Goal: Task Accomplishment & Management: Complete application form

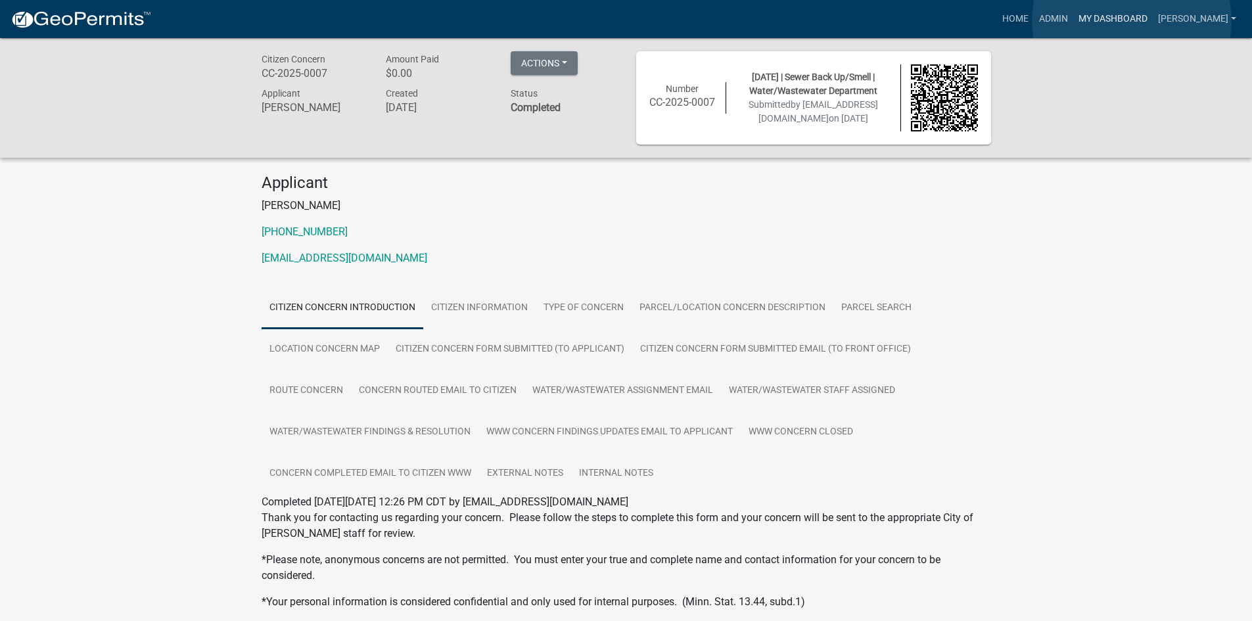
click at [1132, 20] on link "My Dashboard" at bounding box center [1113, 19] width 80 height 25
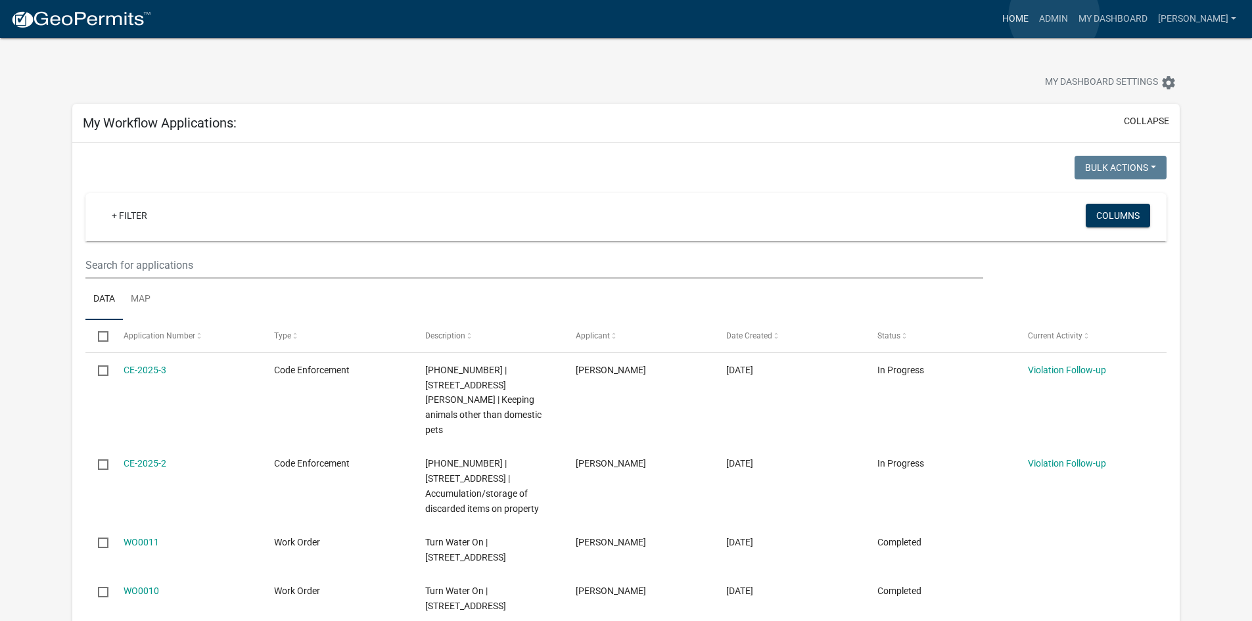
click at [1034, 16] on link "Home" at bounding box center [1015, 19] width 37 height 25
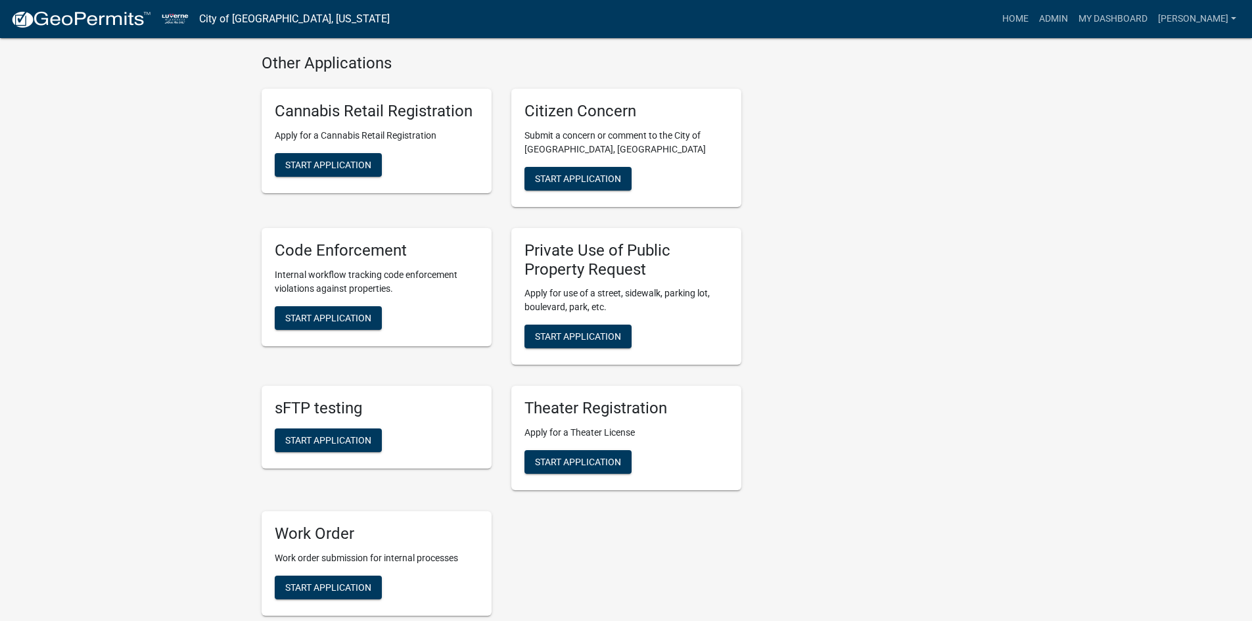
scroll to position [986, 0]
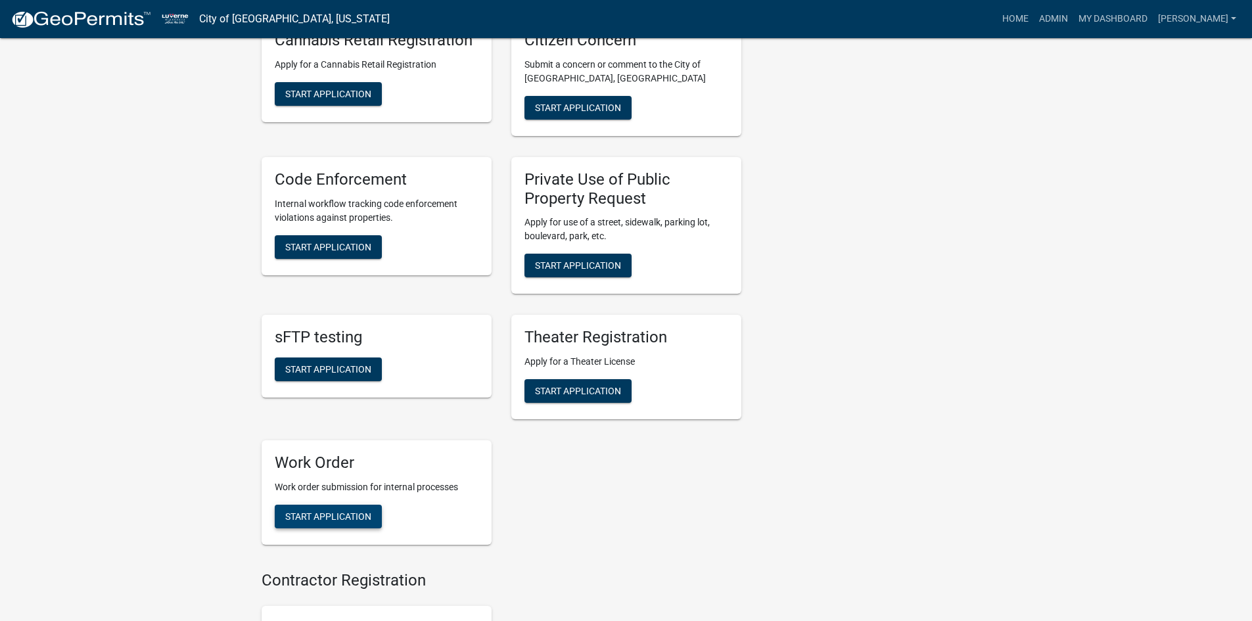
click at [353, 511] on span "Start Application" at bounding box center [328, 516] width 86 height 11
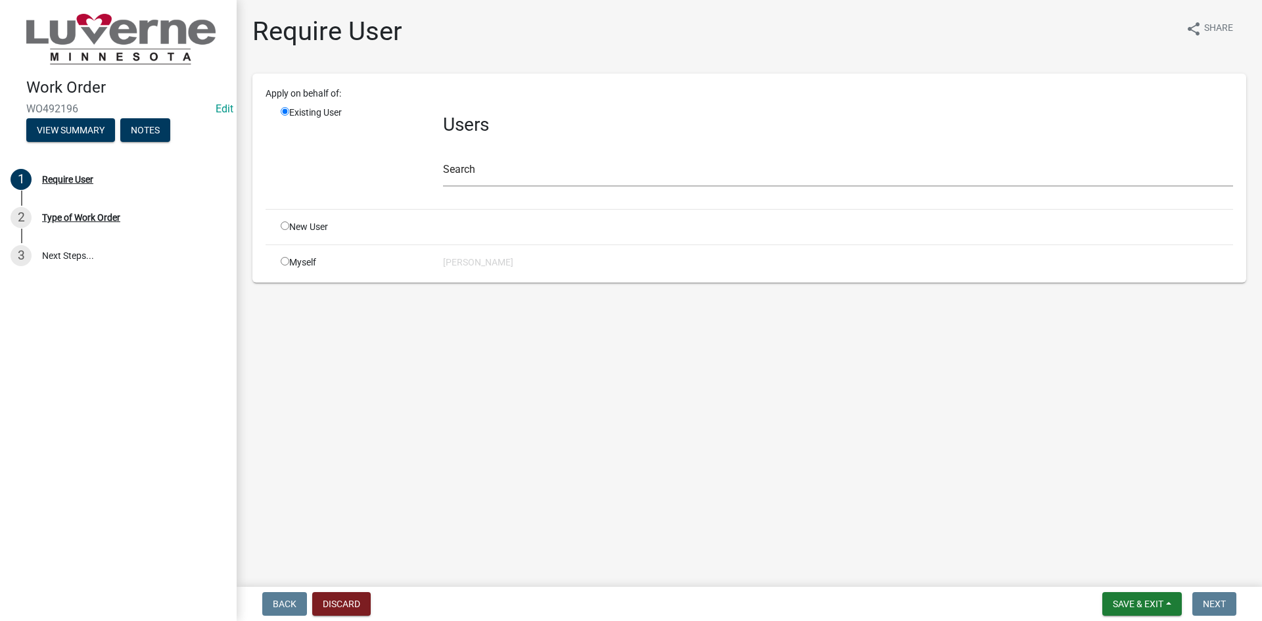
click at [542, 347] on main "Require User share Share Apply on behalf of: Existing User Users Search New Use…" at bounding box center [749, 291] width 1025 height 582
click at [287, 228] on input "radio" at bounding box center [285, 225] width 9 height 9
radio input "true"
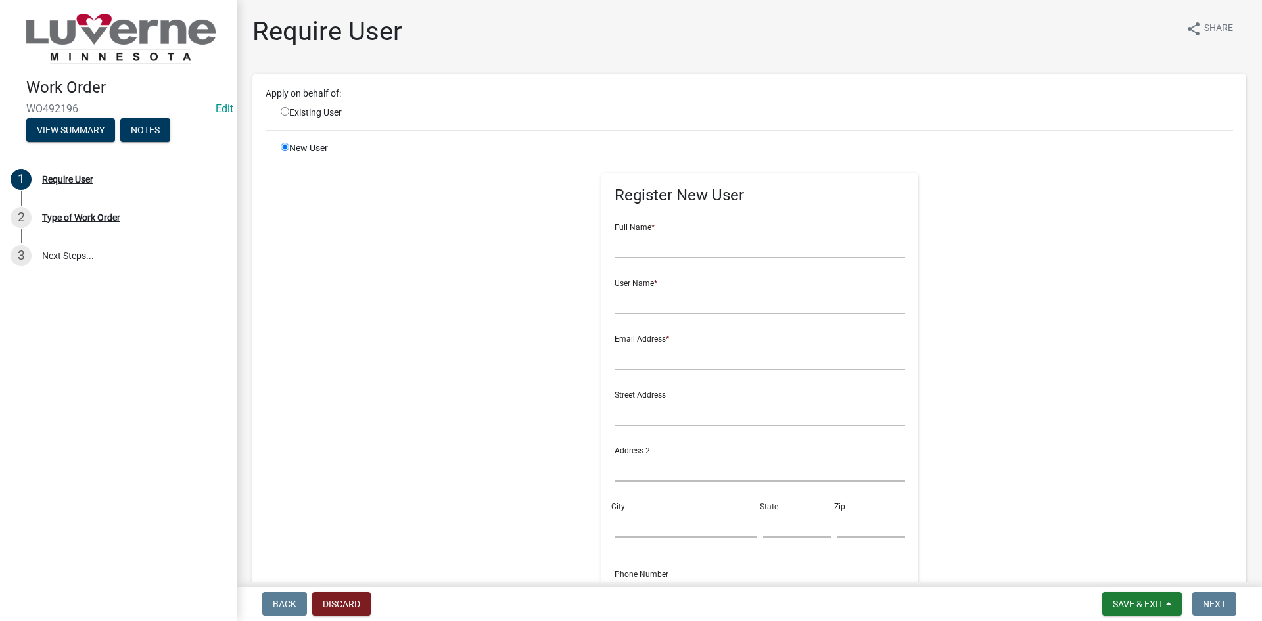
click at [287, 113] on input "radio" at bounding box center [285, 111] width 9 height 9
radio input "true"
radio input "false"
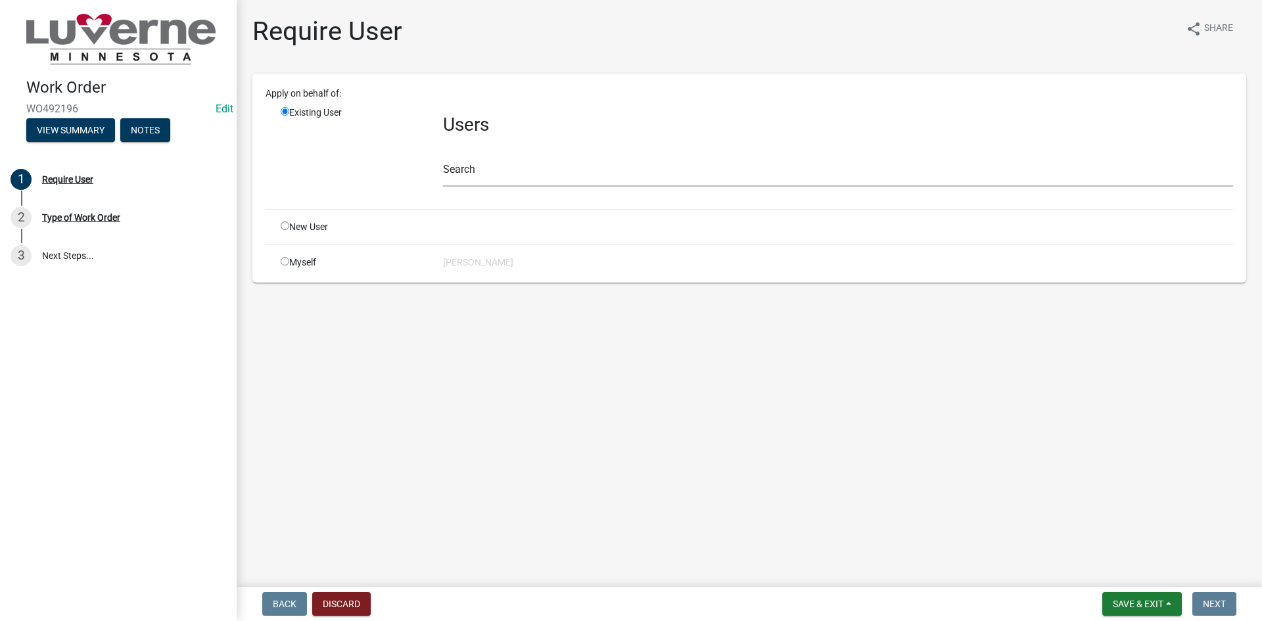
click at [285, 266] on div "Myself" at bounding box center [352, 263] width 162 height 14
click at [283, 261] on input "radio" at bounding box center [285, 261] width 9 height 9
radio input "true"
radio input "false"
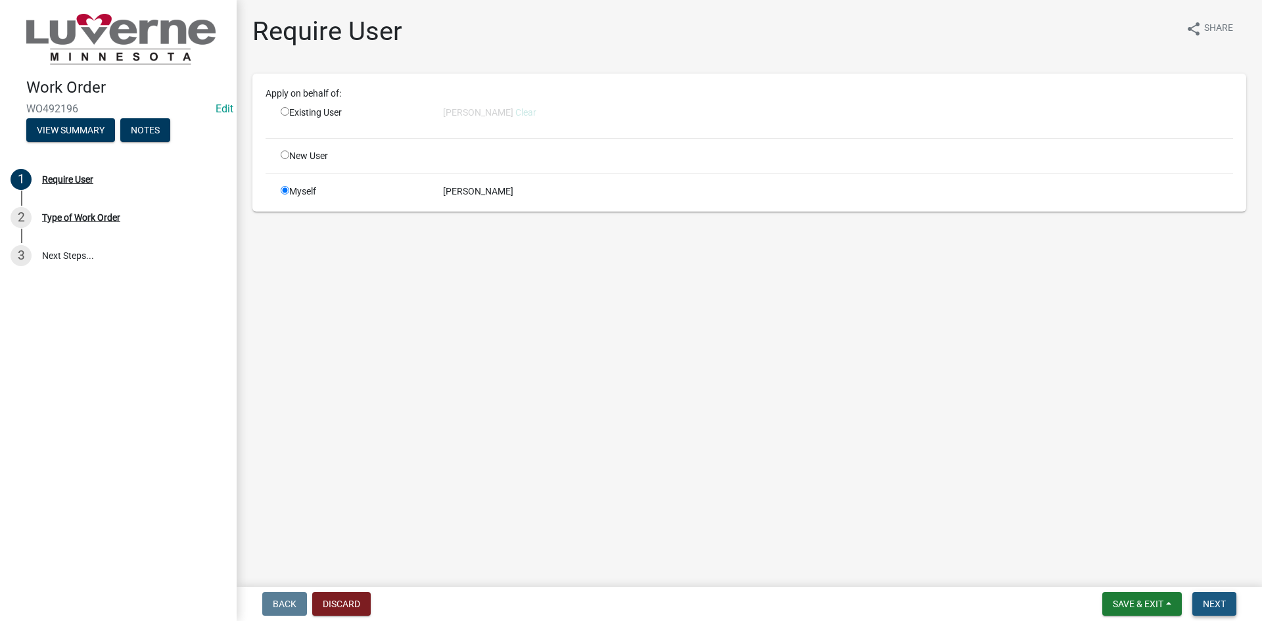
click at [1196, 603] on button "Next" at bounding box center [1214, 604] width 44 height 24
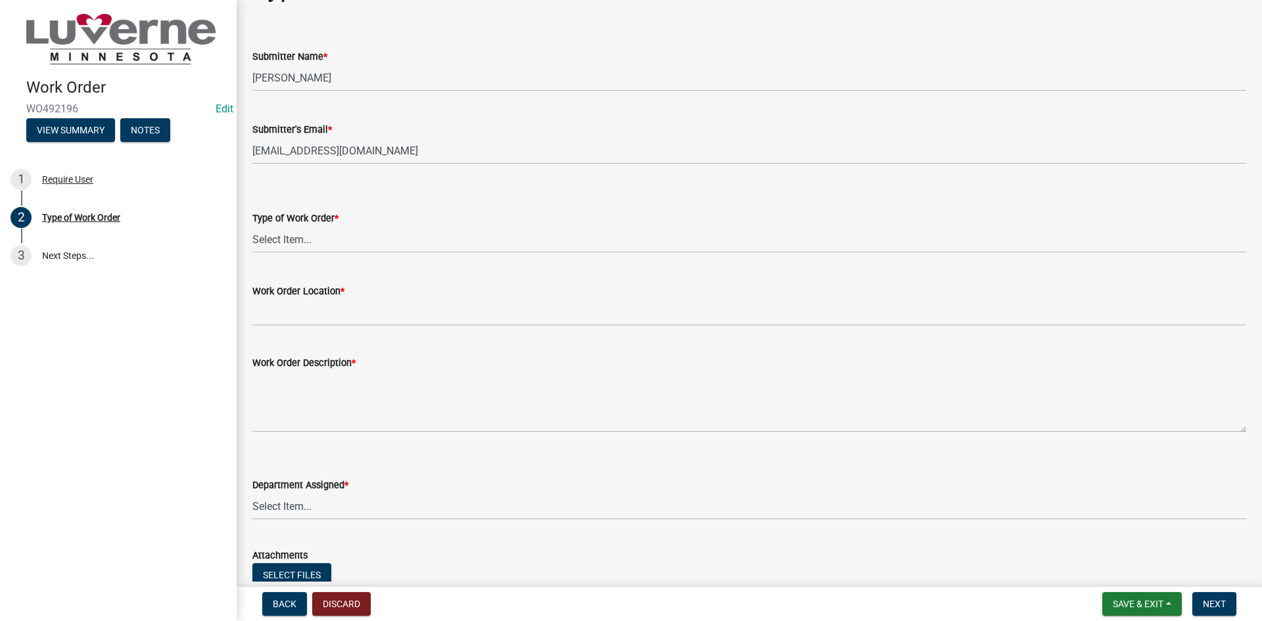
scroll to position [66, 0]
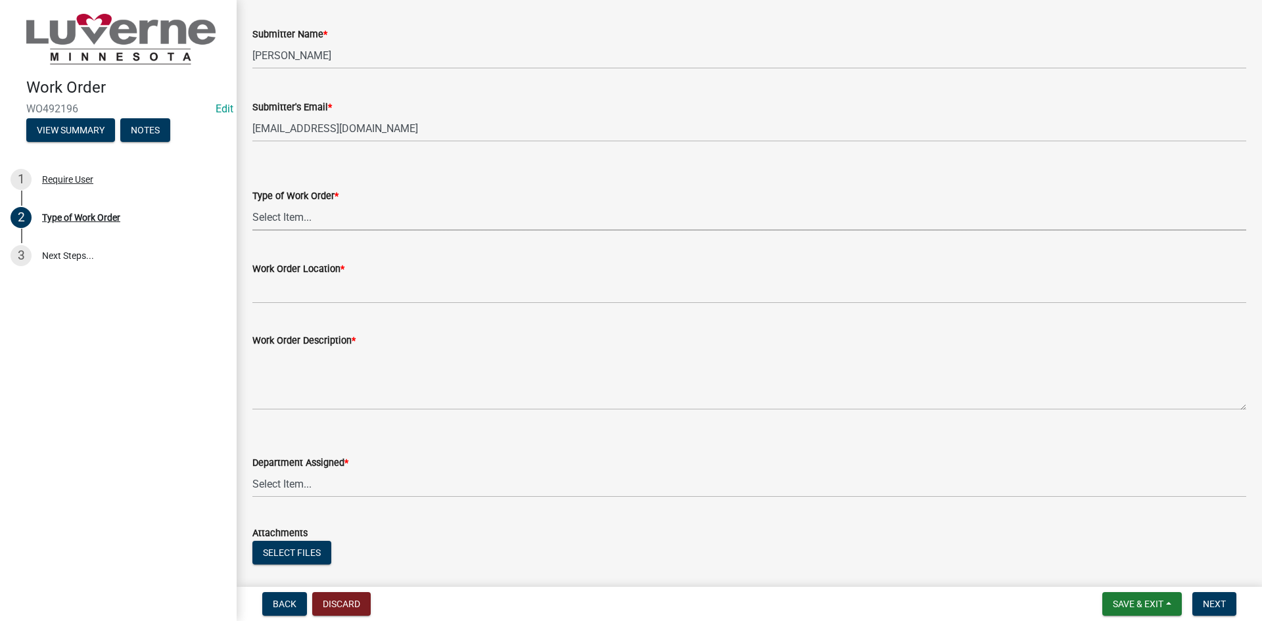
click at [334, 229] on select "Select Item... Turn Water On Turn Water Off Turn Electric On Turn Electric Off …" at bounding box center [749, 217] width 994 height 27
click at [252, 204] on select "Select Item... Turn Water On Turn Water Off Turn Electric On Turn Electric Off …" at bounding box center [749, 217] width 994 height 27
select select "3487136e-31a7-4f90-a544-0edd729f5503"
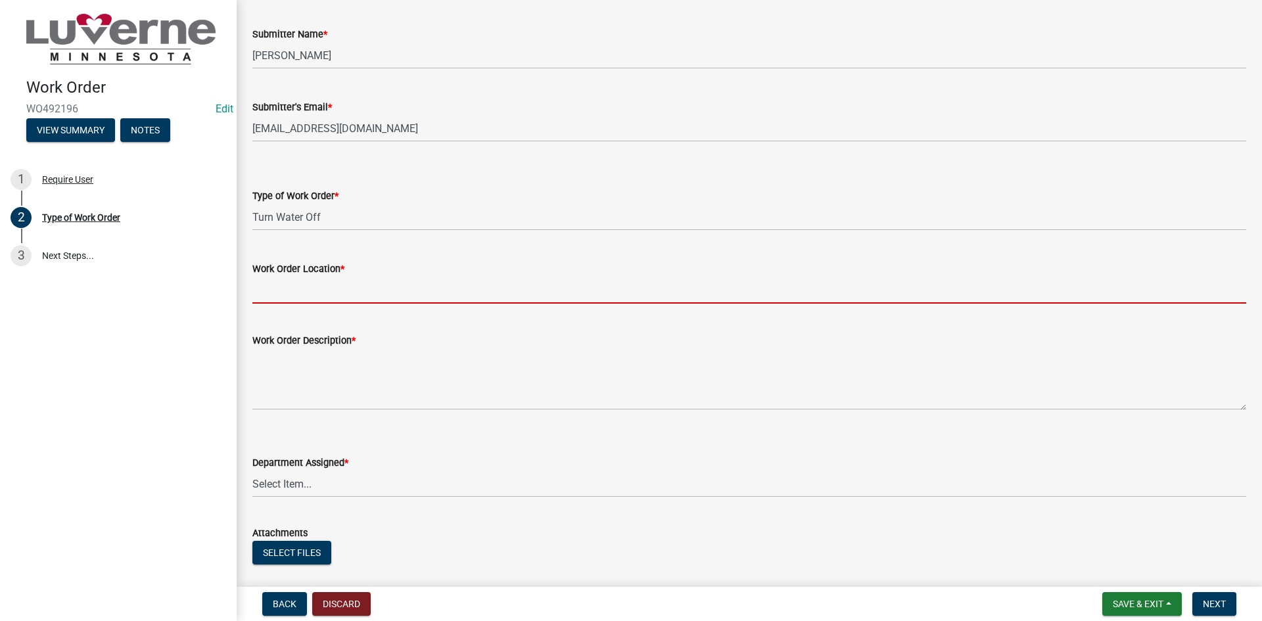
click at [341, 292] on input "Work Order Location *" at bounding box center [749, 290] width 994 height 27
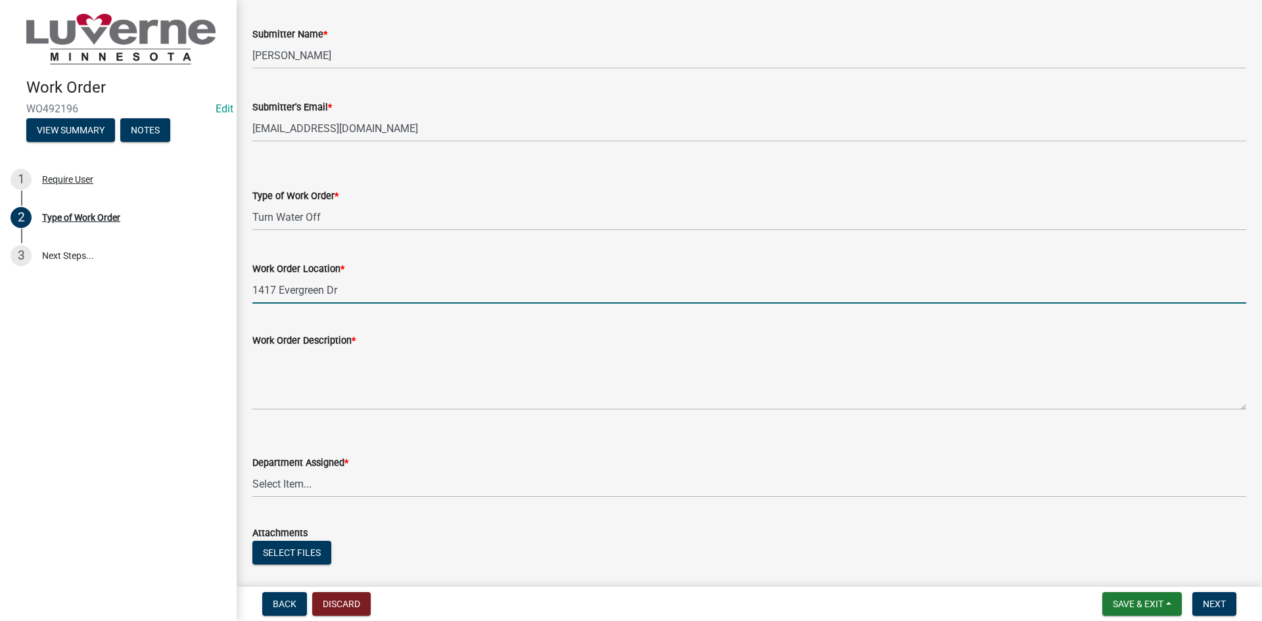
type input "1417 Evergreen Dr"
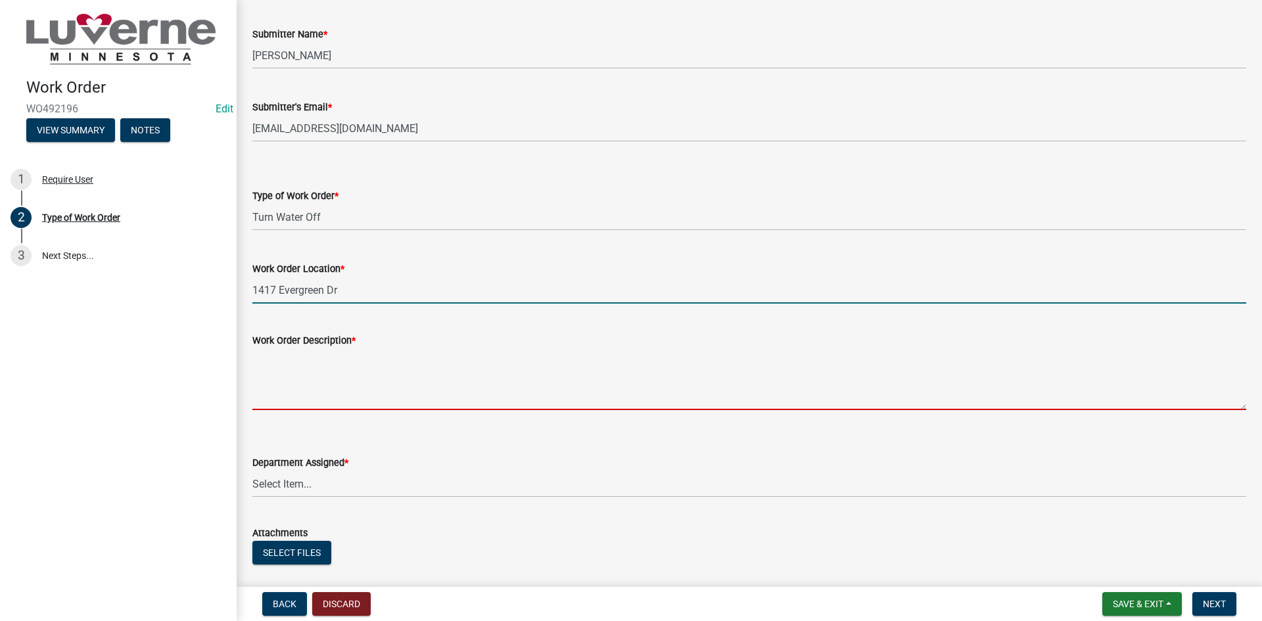
click at [338, 391] on textarea "Work Order Description *" at bounding box center [749, 379] width 994 height 62
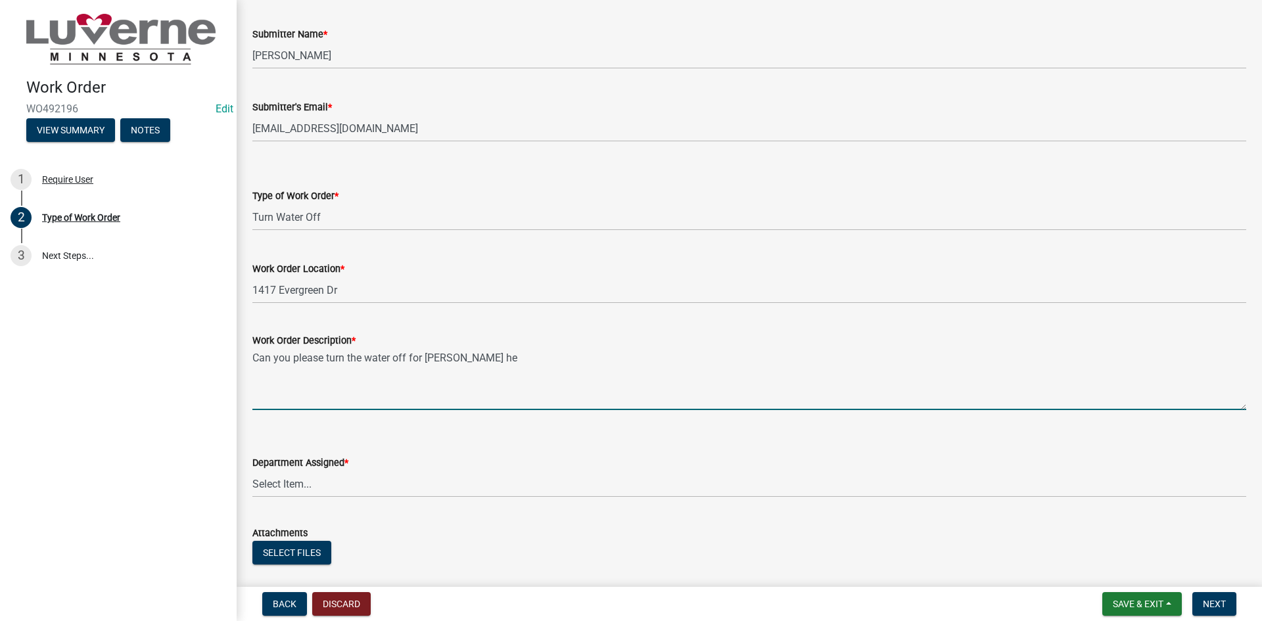
click at [440, 359] on textarea "Can you please turn the water off for [PERSON_NAME] he" at bounding box center [749, 379] width 994 height 62
click at [438, 354] on textarea "Can you please turn the water off for [PERSON_NAME] he" at bounding box center [749, 379] width 994 height 62
drag, startPoint x: 440, startPoint y: 354, endPoint x: 498, endPoint y: 402, distance: 75.6
click at [498, 405] on textarea "Can you please turn the water off for [PERSON_NAME] he" at bounding box center [749, 379] width 994 height 62
click at [530, 356] on textarea "Can you please turn the water off for [PERSON_NAME] he" at bounding box center [749, 379] width 994 height 62
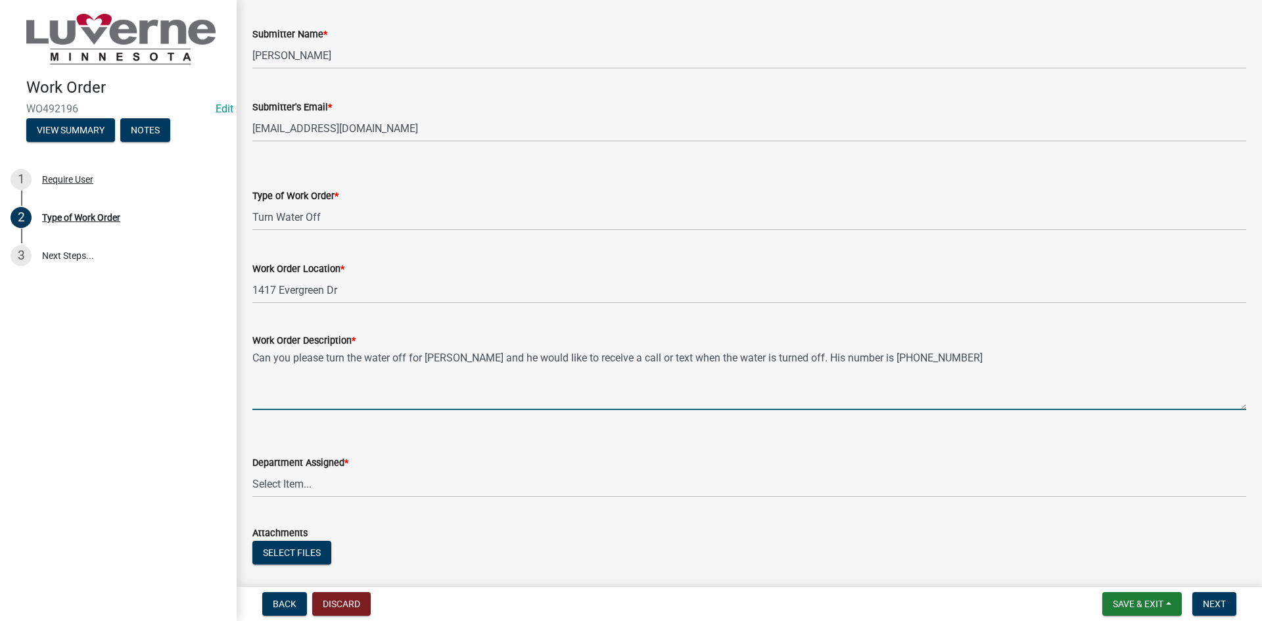
drag, startPoint x: 833, startPoint y: 357, endPoint x: 553, endPoint y: 363, distance: 280.7
click at [553, 363] on textarea "Can you please turn the water off for [PERSON_NAME] and he would like to receiv…" at bounding box center [749, 379] width 994 height 62
drag, startPoint x: 925, startPoint y: 359, endPoint x: 788, endPoint y: 365, distance: 137.5
click at [788, 365] on textarea "Can you please turn the water off for [PERSON_NAME] and he wants the water turn…" at bounding box center [749, 379] width 994 height 62
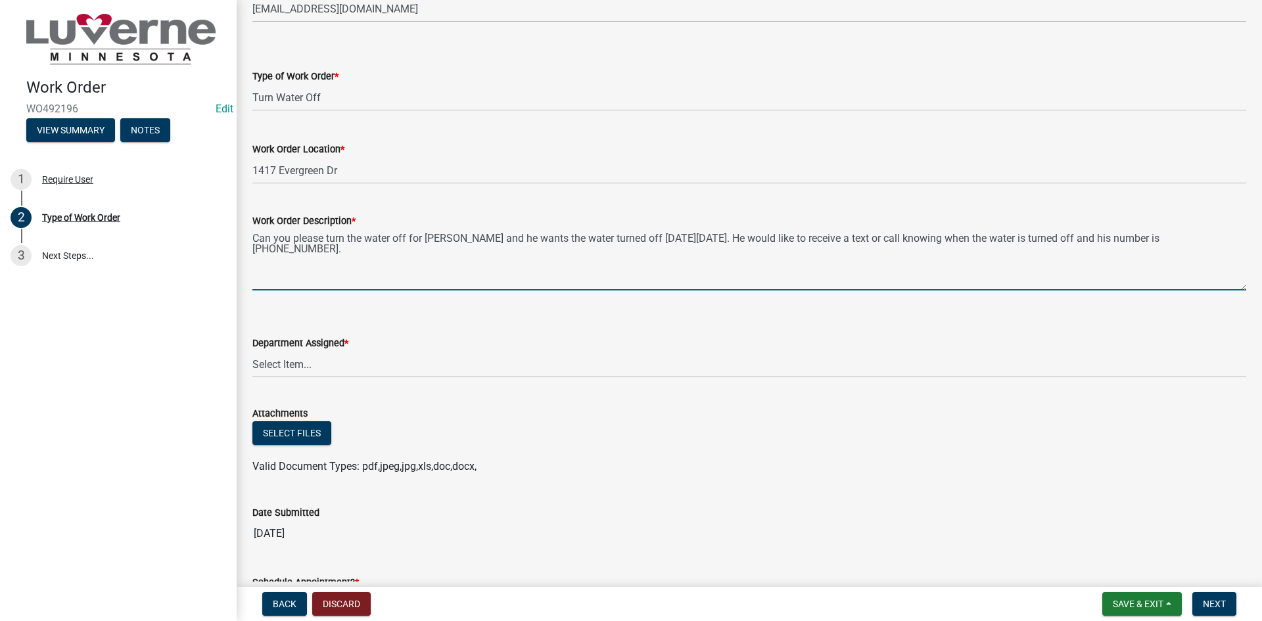
scroll to position [197, 0]
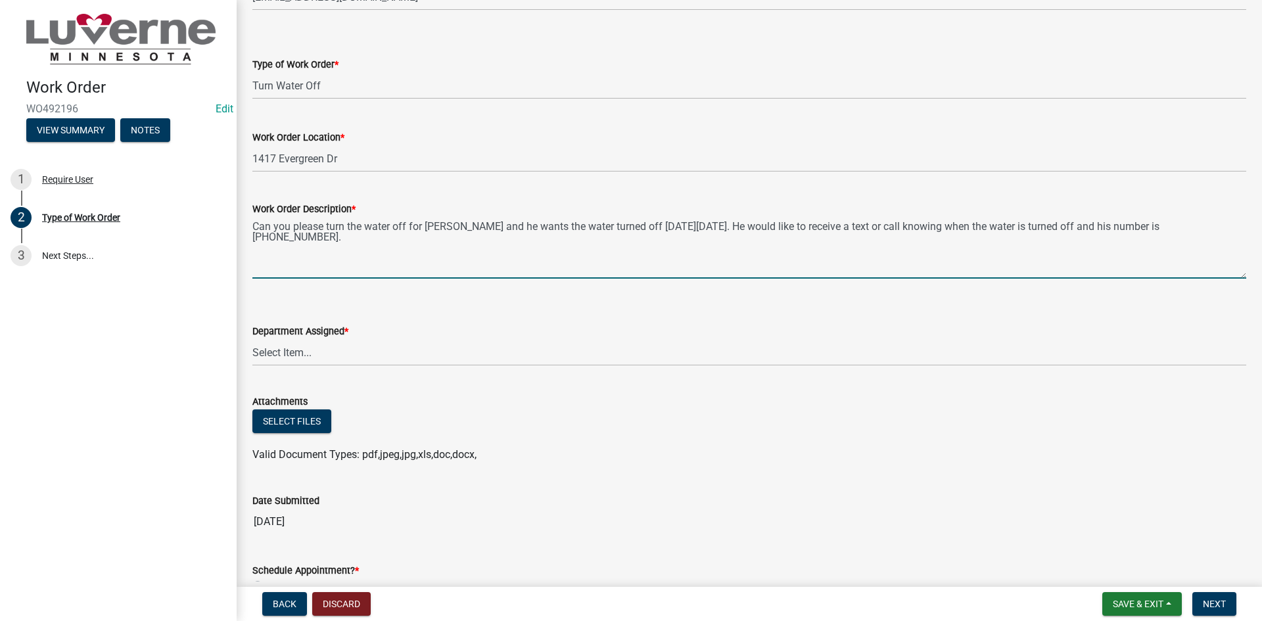
type textarea "Can you please turn the water off for [PERSON_NAME] and he wants the water turn…"
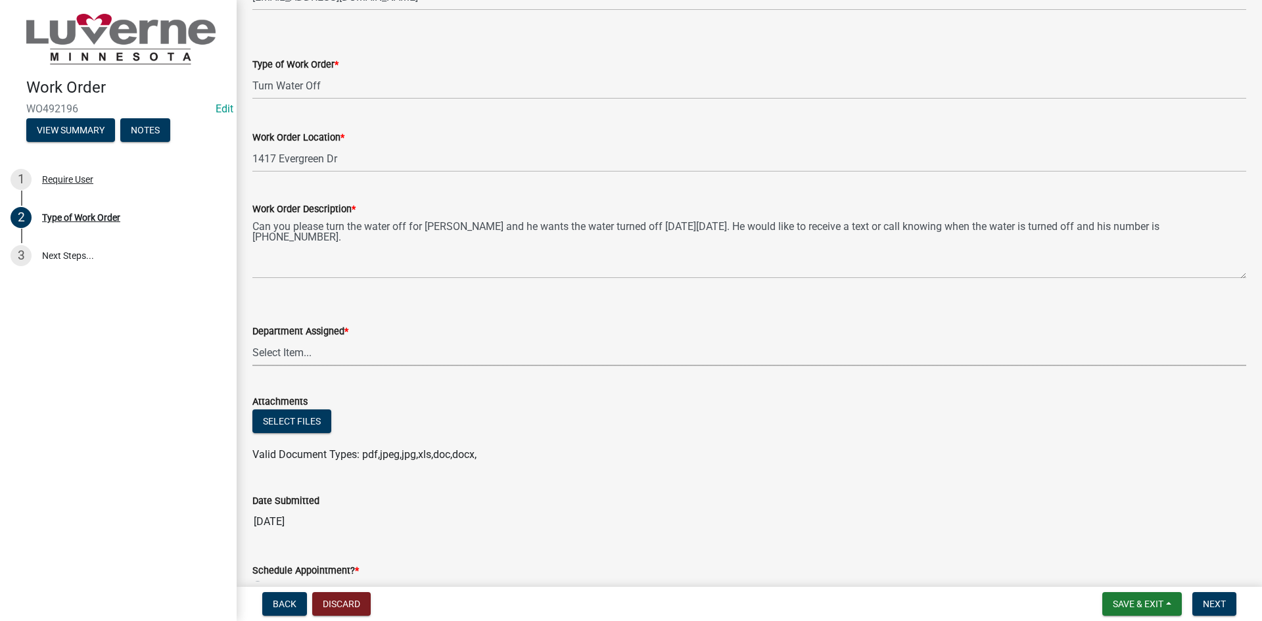
click at [309, 342] on select "Select Item... Building Maintenance Electric Department Water/Wastewater Depart…" at bounding box center [749, 352] width 994 height 27
click at [252, 339] on select "Select Item... Building Maintenance Electric Department Water/Wastewater Depart…" at bounding box center [749, 352] width 994 height 27
select select "edb76538-d0c3-4d52-9329-26c06442e383"
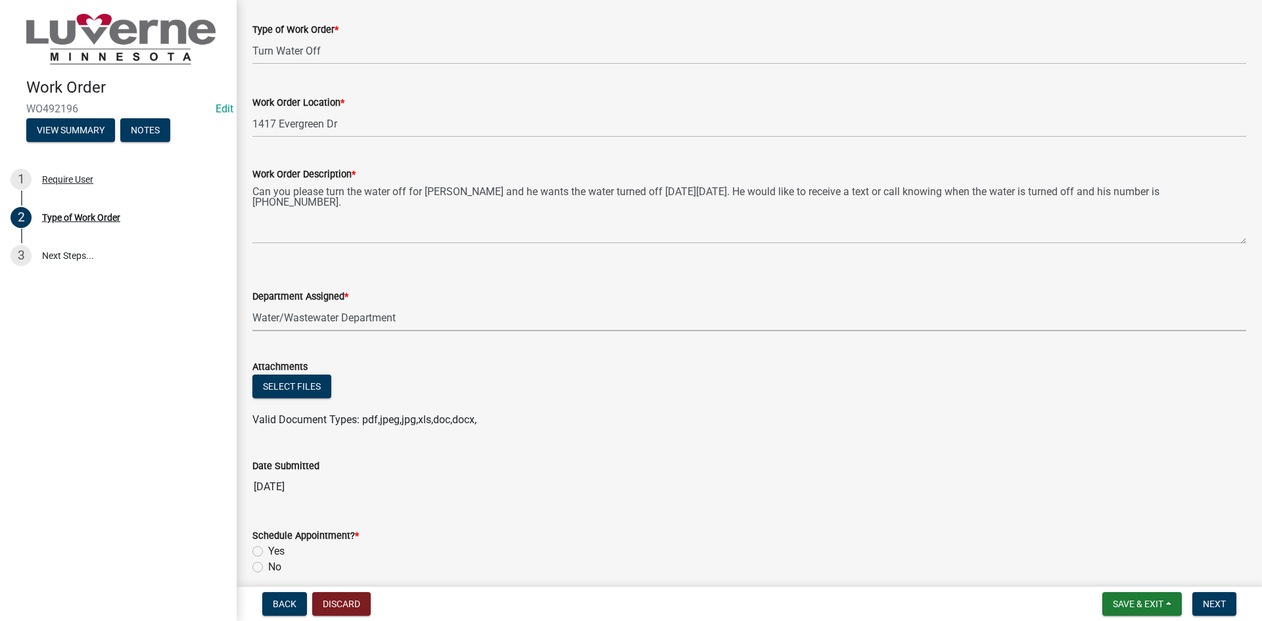
scroll to position [289, 0]
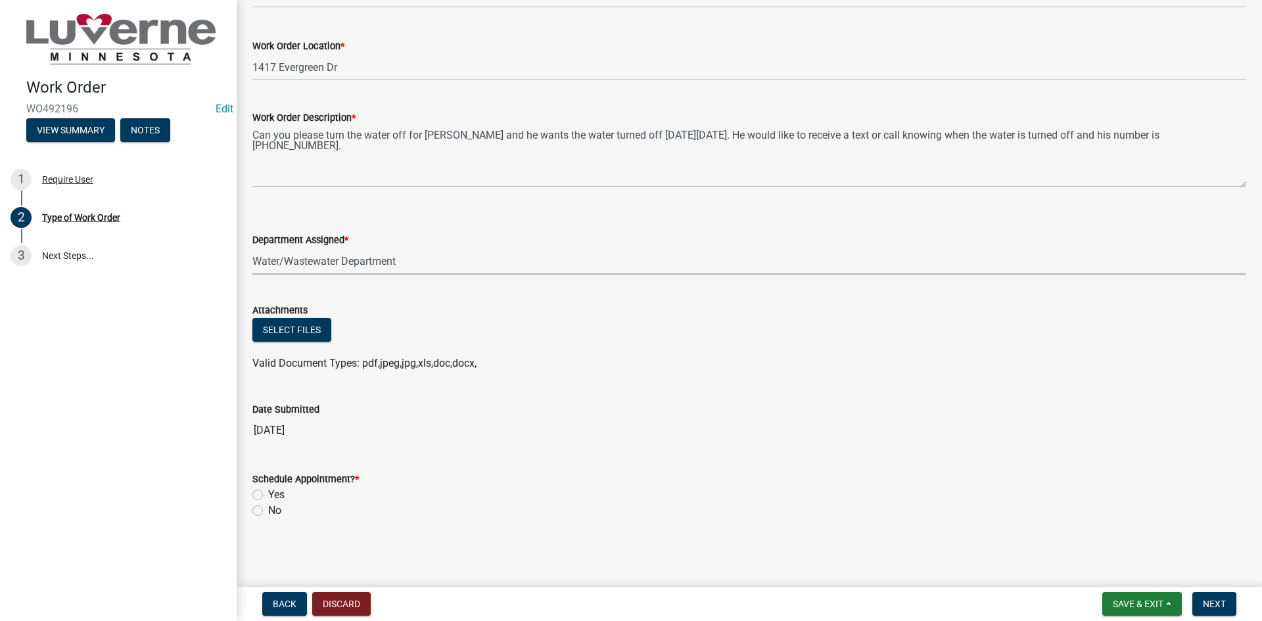
click at [268, 494] on label "Yes" at bounding box center [276, 495] width 16 height 16
click at [268, 494] on input "Yes" at bounding box center [272, 491] width 9 height 9
radio input "true"
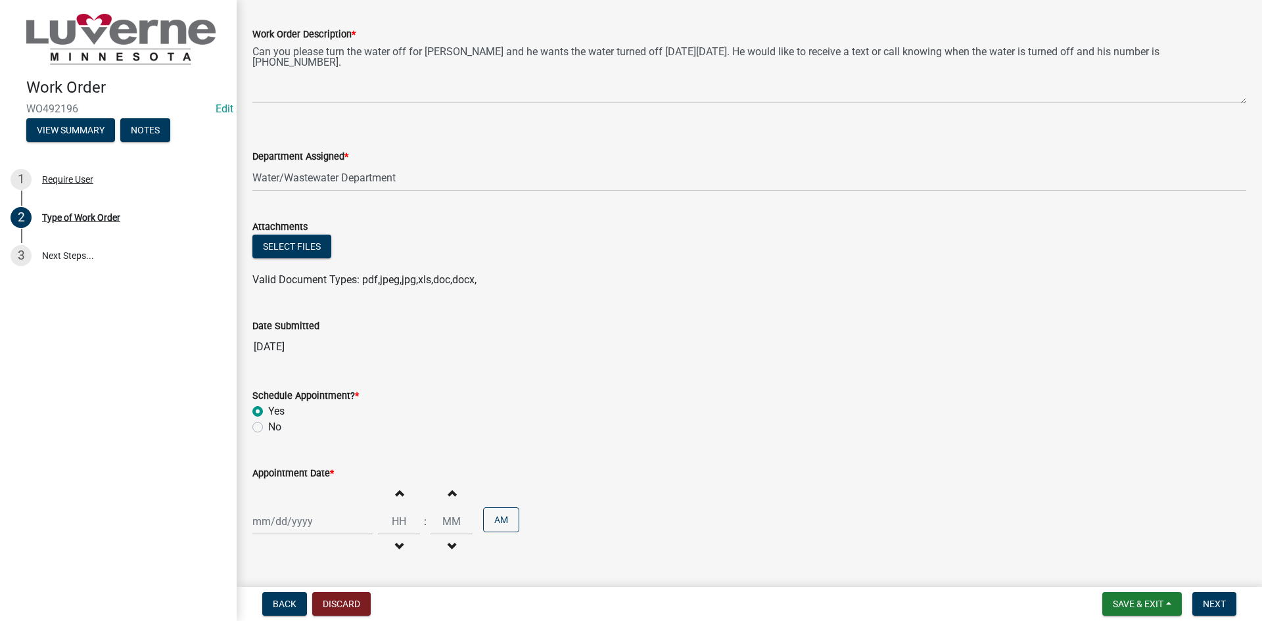
scroll to position [415, 0]
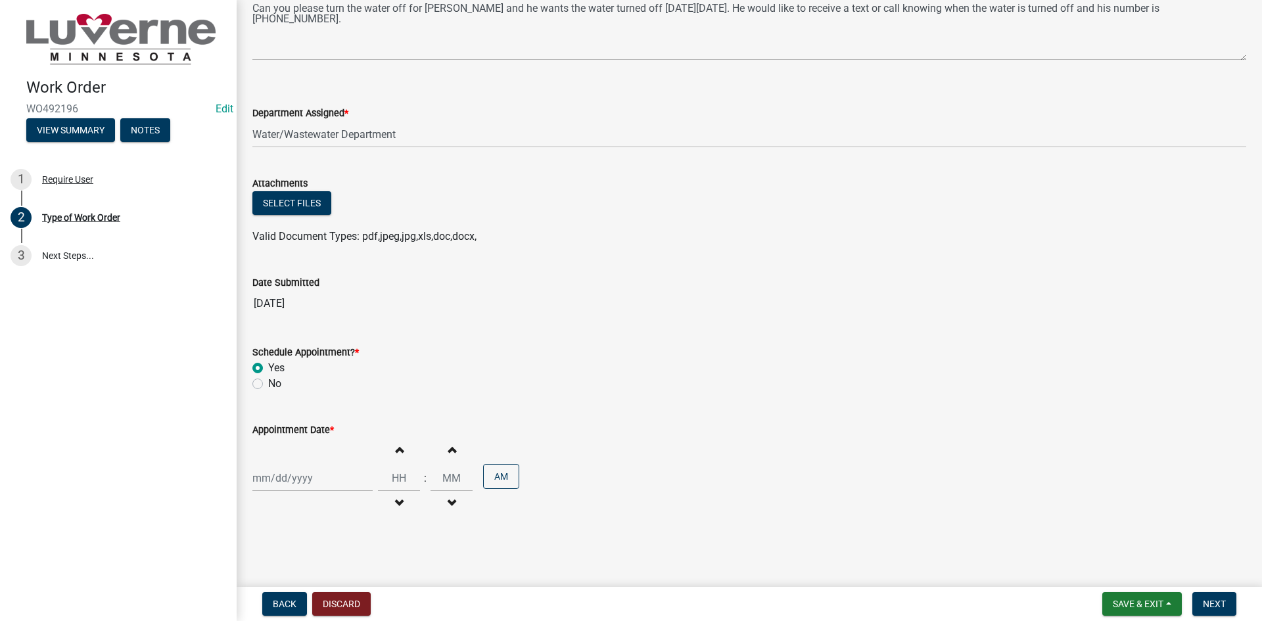
click at [319, 485] on div at bounding box center [312, 478] width 120 height 27
select select "10"
select select "2025"
click at [352, 388] on div "17" at bounding box center [349, 387] width 21 height 21
type input "[DATE]"
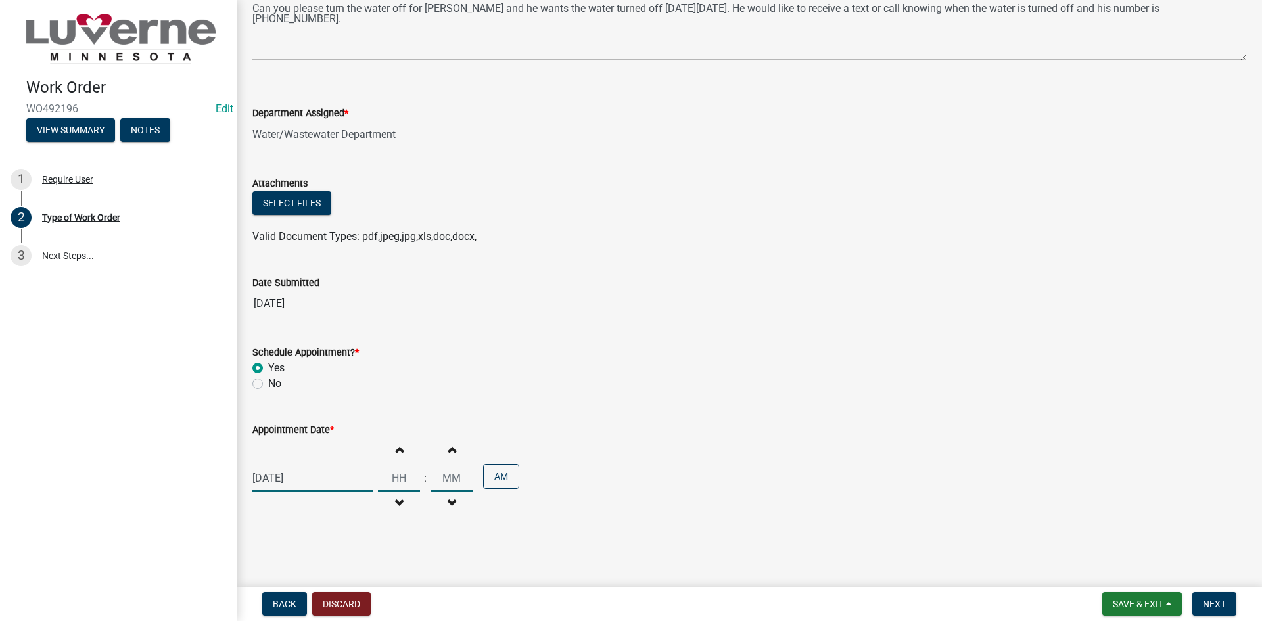
click at [398, 479] on input "Hours" at bounding box center [399, 478] width 42 height 27
click at [440, 482] on input "Minutes" at bounding box center [451, 478] width 42 height 27
drag, startPoint x: 404, startPoint y: 474, endPoint x: 375, endPoint y: 476, distance: 28.3
click at [378, 476] on input "12" at bounding box center [399, 478] width 42 height 27
type input "01"
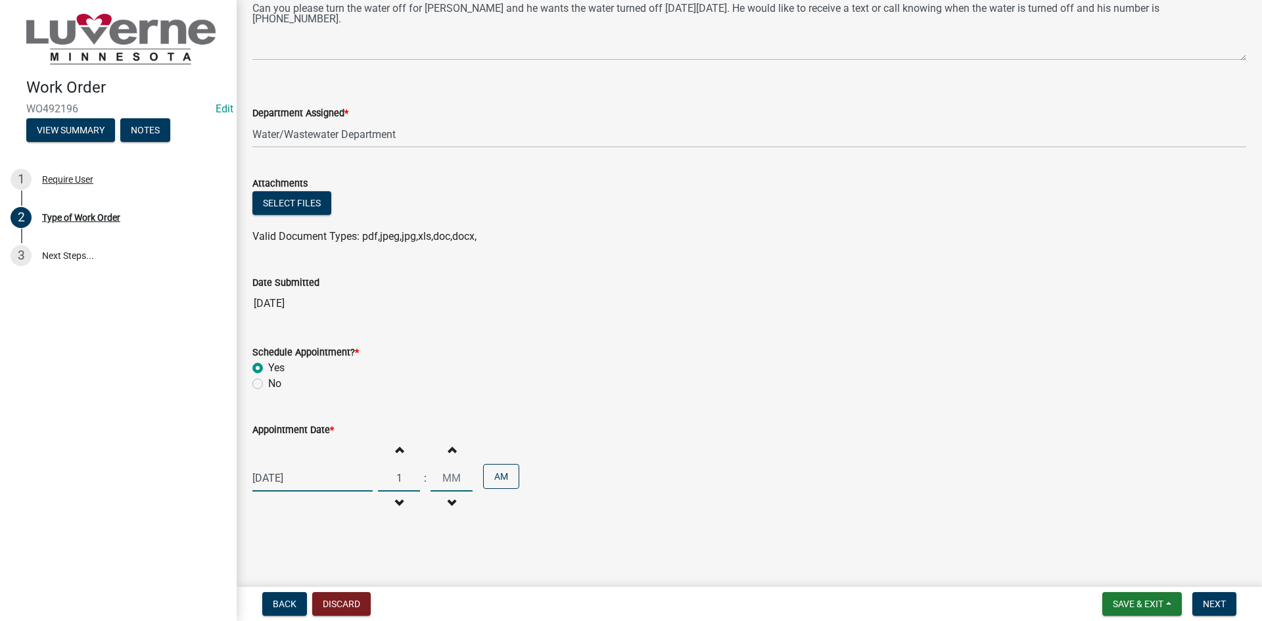
type input "00"
click at [447, 482] on input "00" at bounding box center [451, 478] width 42 height 27
click at [504, 473] on button "AM" at bounding box center [501, 476] width 36 height 25
click at [1169, 603] on button "Save & Exit" at bounding box center [1142, 604] width 80 height 24
click at [72, 250] on link "3 Next Steps..." at bounding box center [118, 256] width 237 height 38
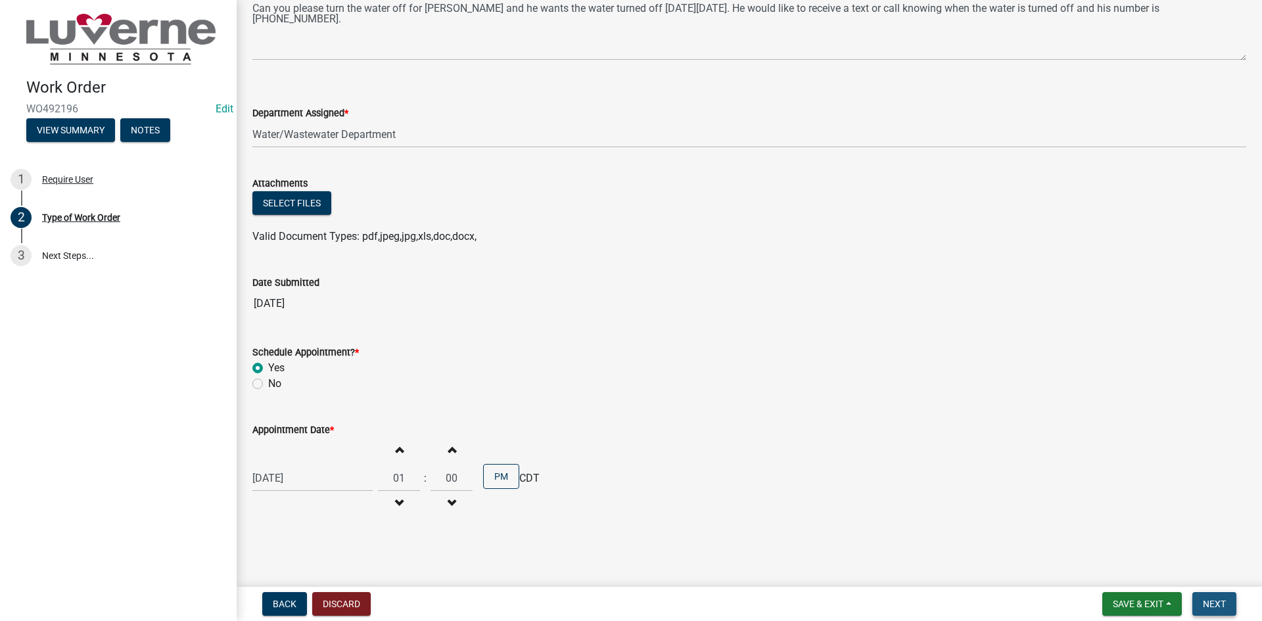
click at [1211, 601] on span "Next" at bounding box center [1214, 604] width 23 height 11
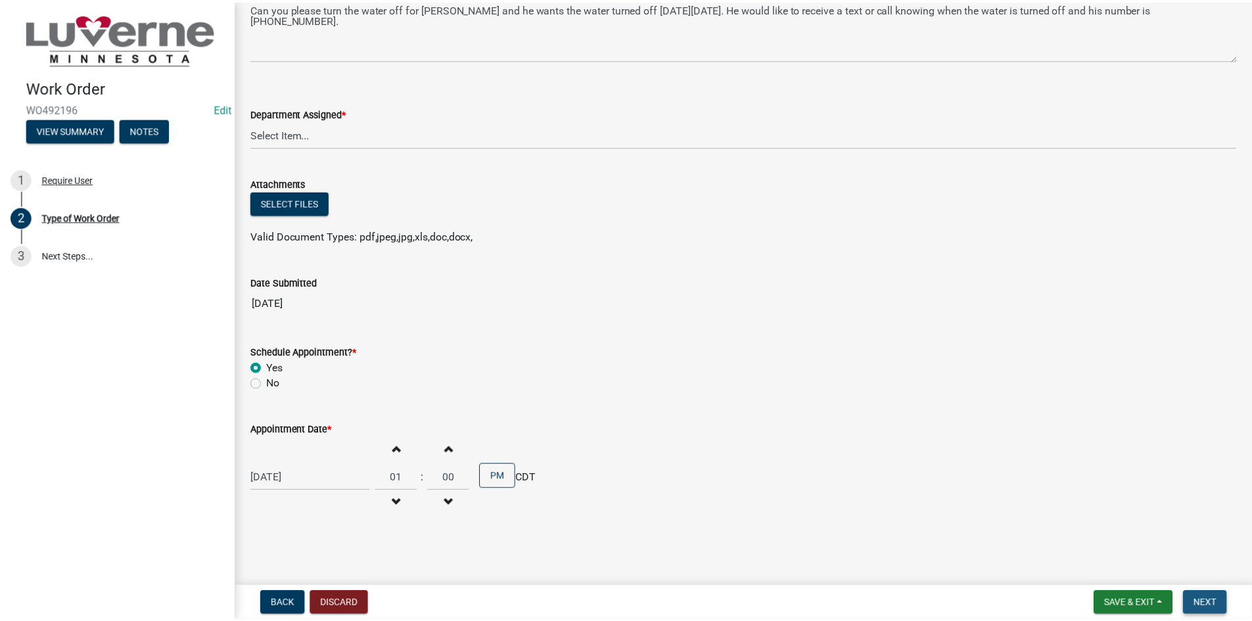
scroll to position [0, 0]
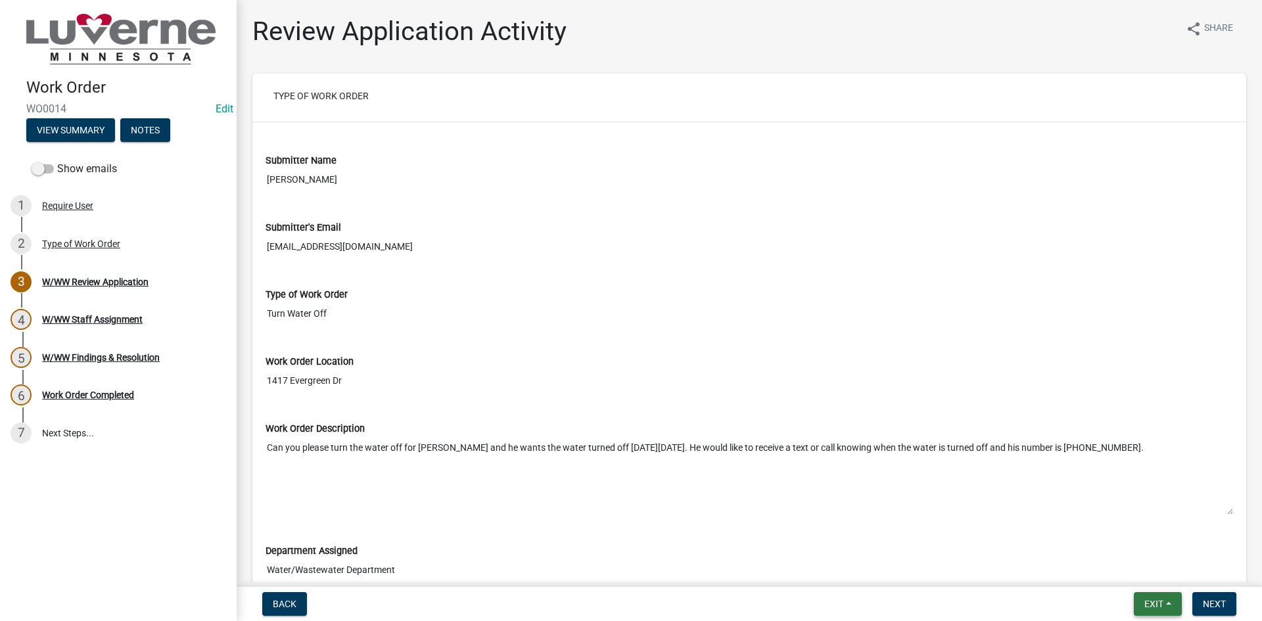
click at [1164, 608] on button "Exit" at bounding box center [1158, 604] width 48 height 24
click at [1129, 572] on button "Save & Exit" at bounding box center [1128, 570] width 105 height 32
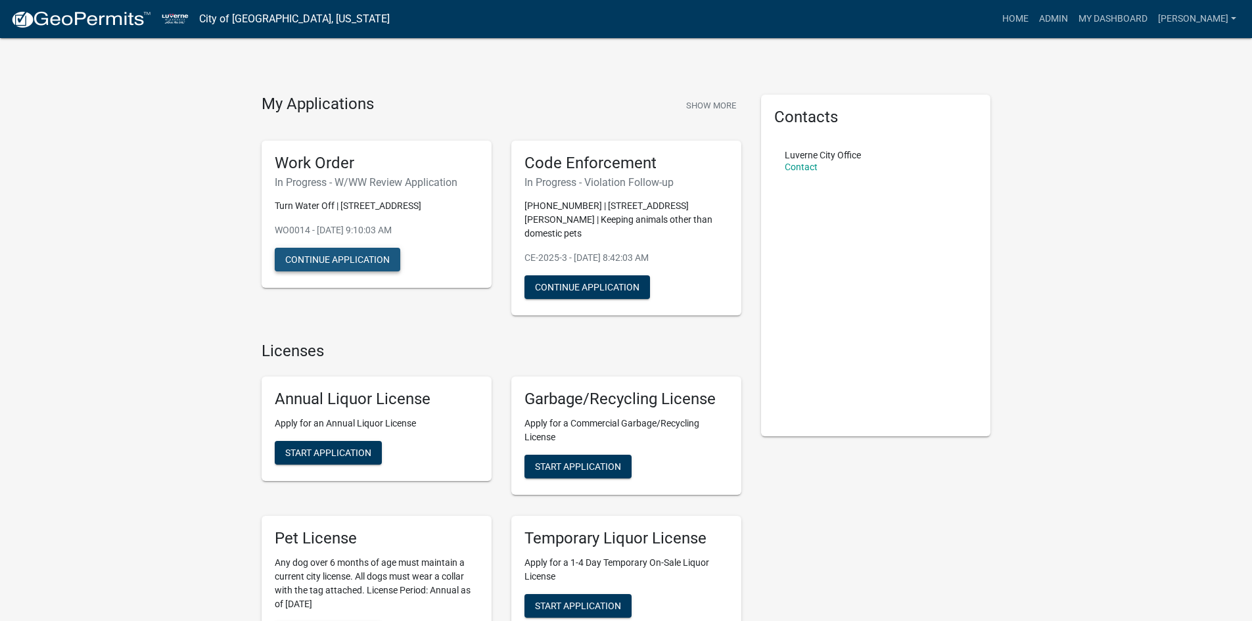
click at [353, 251] on button "Continue Application" at bounding box center [338, 260] width 126 height 24
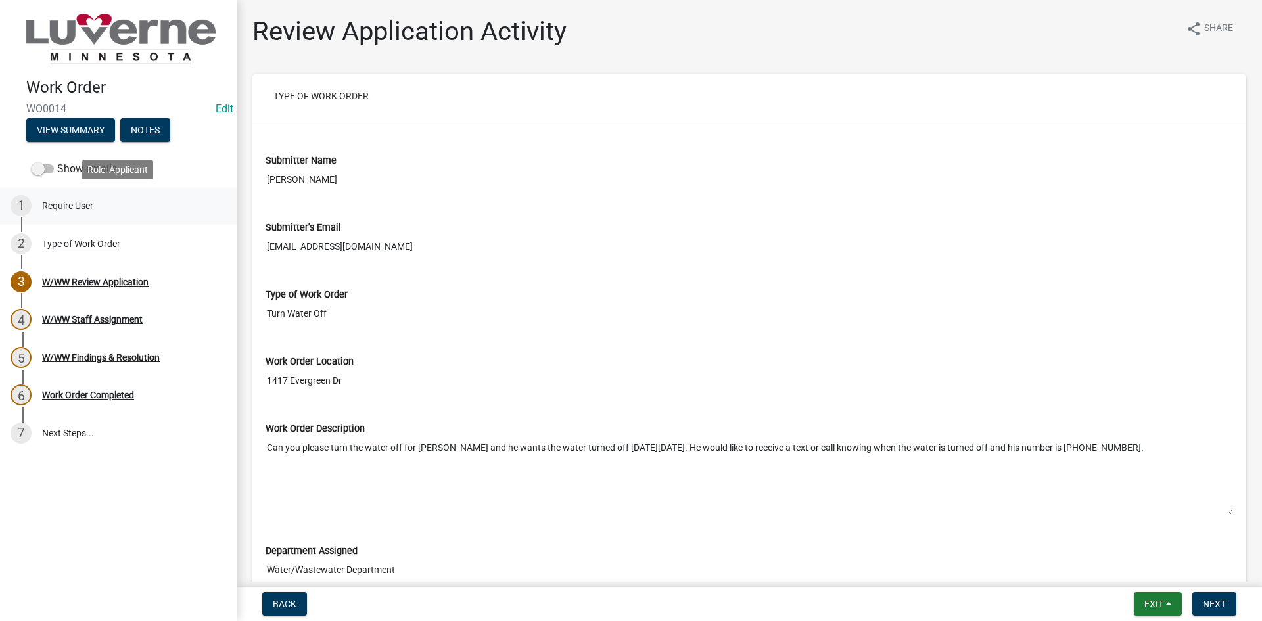
click at [68, 211] on div "1 Require User" at bounding box center [113, 205] width 205 height 21
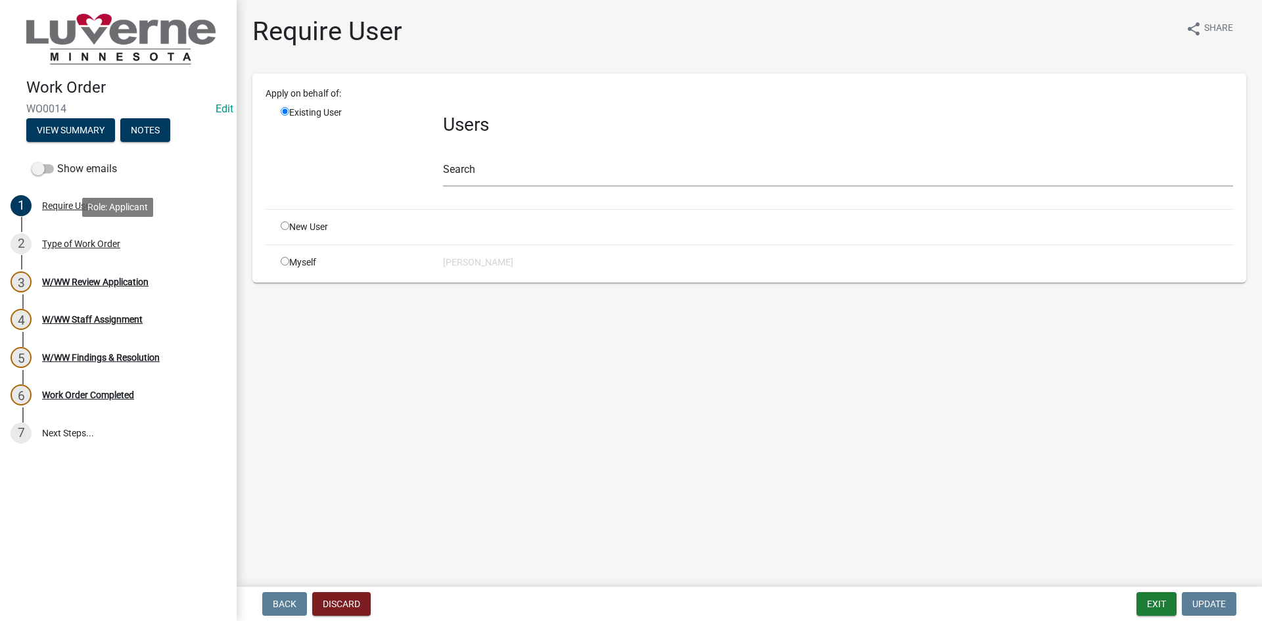
click at [69, 242] on div "Type of Work Order" at bounding box center [81, 243] width 78 height 9
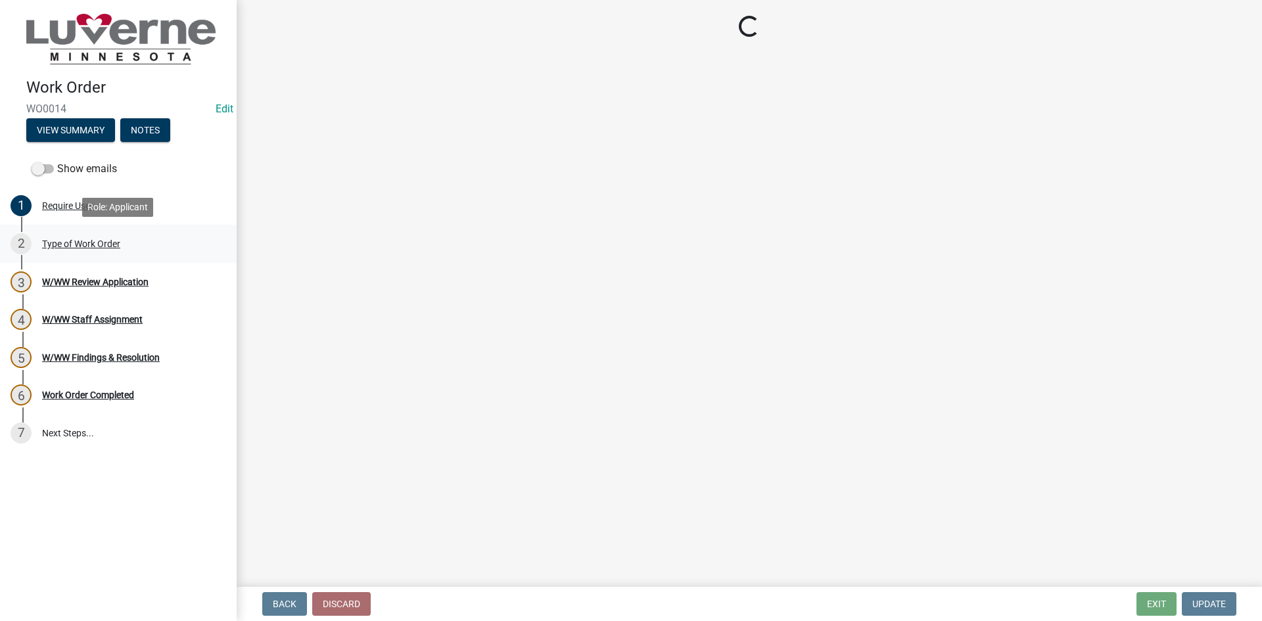
select select "3487136e-31a7-4f90-a544-0edd729f5503"
select select "edb76538-d0c3-4d52-9329-26c06442e383"
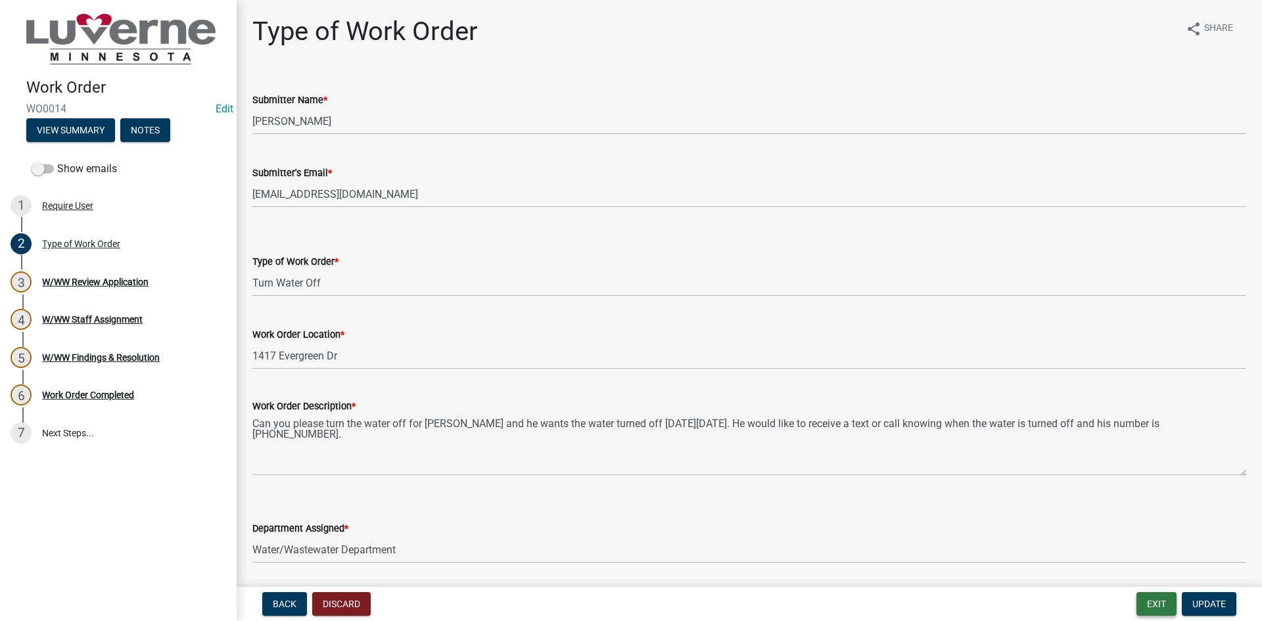
click at [1163, 604] on button "Exit" at bounding box center [1156, 604] width 40 height 24
